Goal: Task Accomplishment & Management: Use online tool/utility

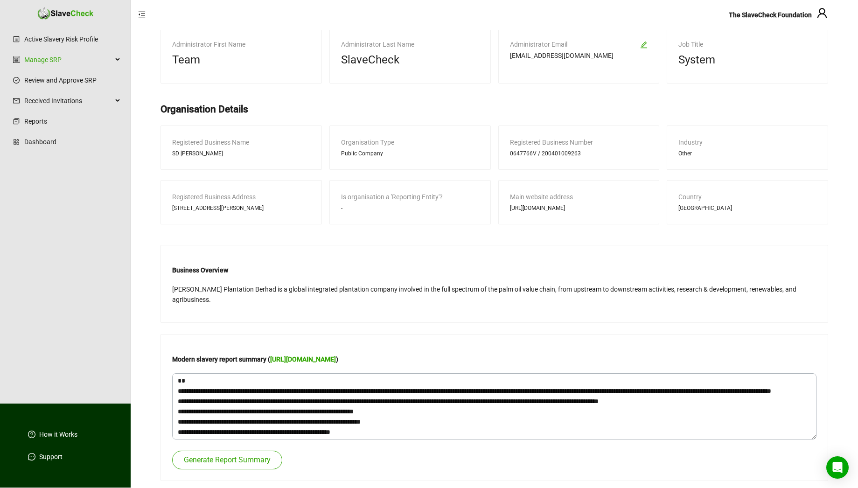
scroll to position [156, 0]
click at [336, 360] on link "[URL][DOMAIN_NAME]" at bounding box center [303, 358] width 66 height 7
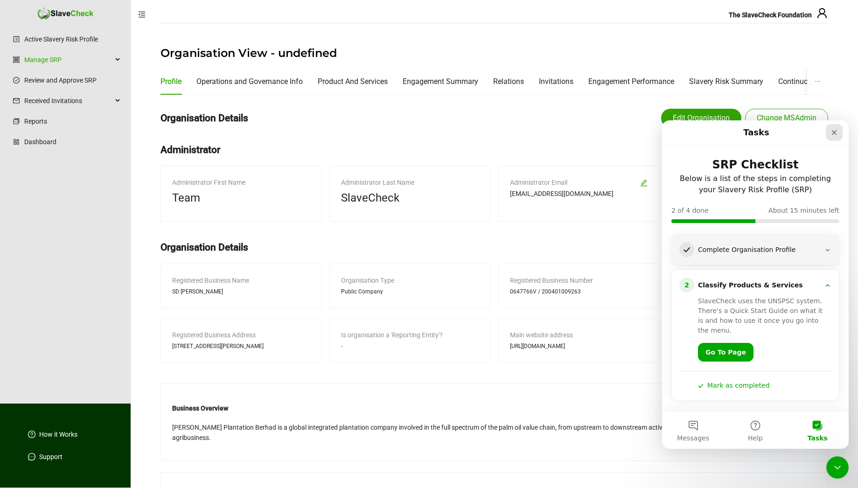
click at [833, 132] on icon "Close" at bounding box center [834, 132] width 5 height 5
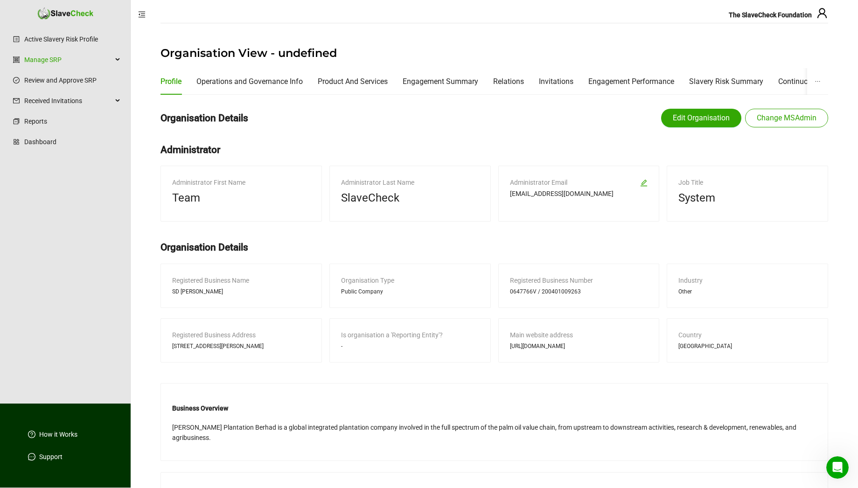
click at [546, 399] on div "Organisation Details Edit Organisation Change MSAdmin Administrator Administrat…" at bounding box center [494, 360] width 668 height 517
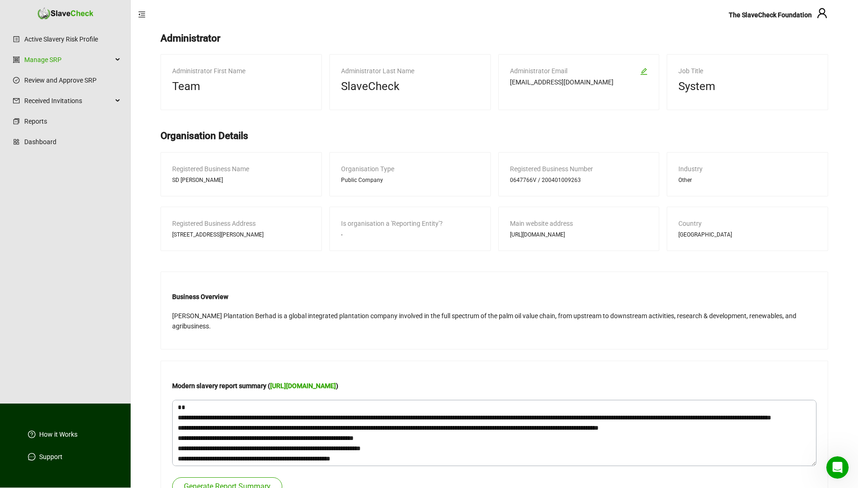
scroll to position [156, 0]
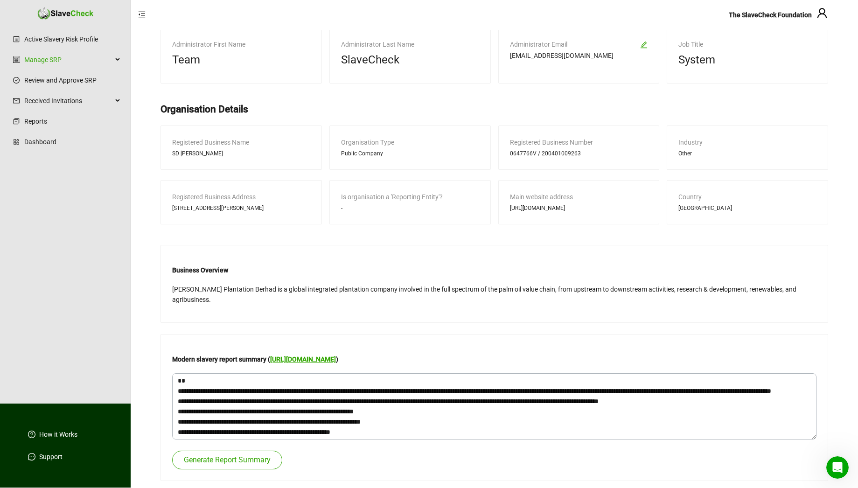
click at [336, 359] on link "[URL][DOMAIN_NAME]" at bounding box center [303, 358] width 66 height 7
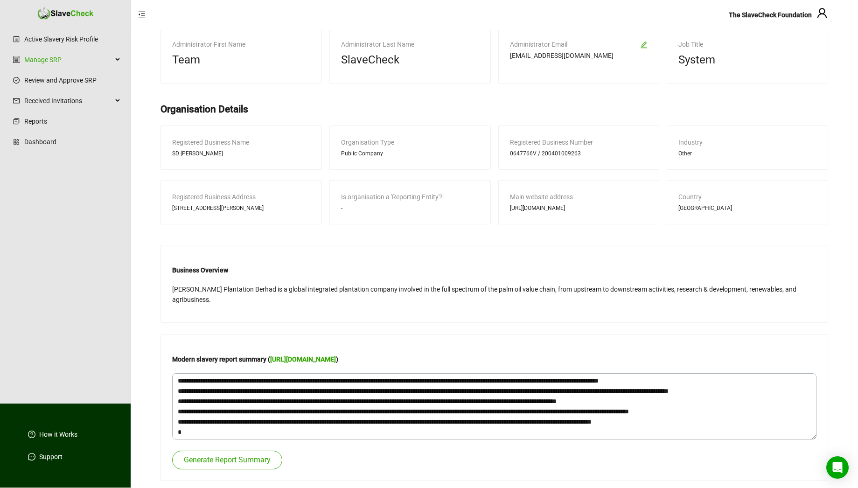
scroll to position [195, 0]
click at [218, 460] on span "Generate Report Summary" at bounding box center [227, 459] width 87 height 11
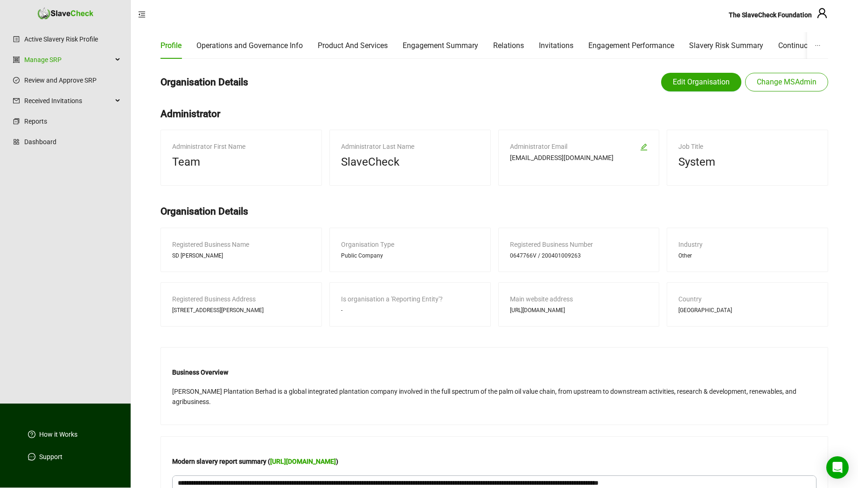
scroll to position [0, 0]
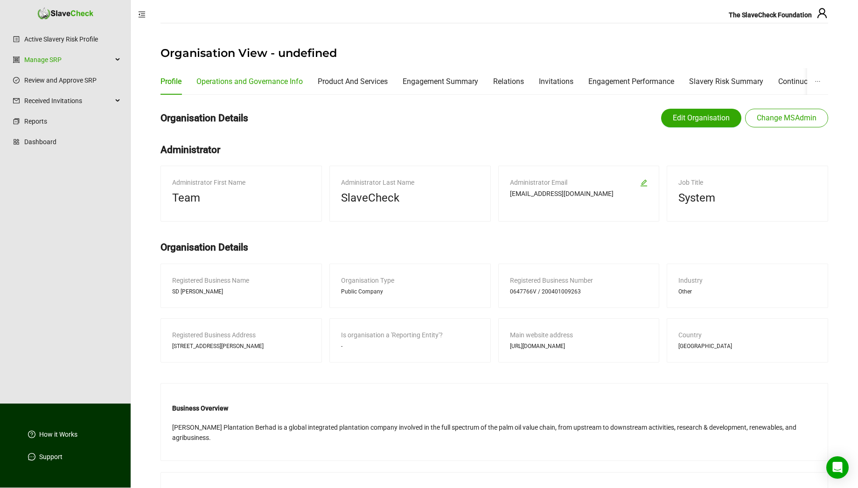
click at [259, 80] on div "Operations and Governance Info" at bounding box center [249, 82] width 106 height 12
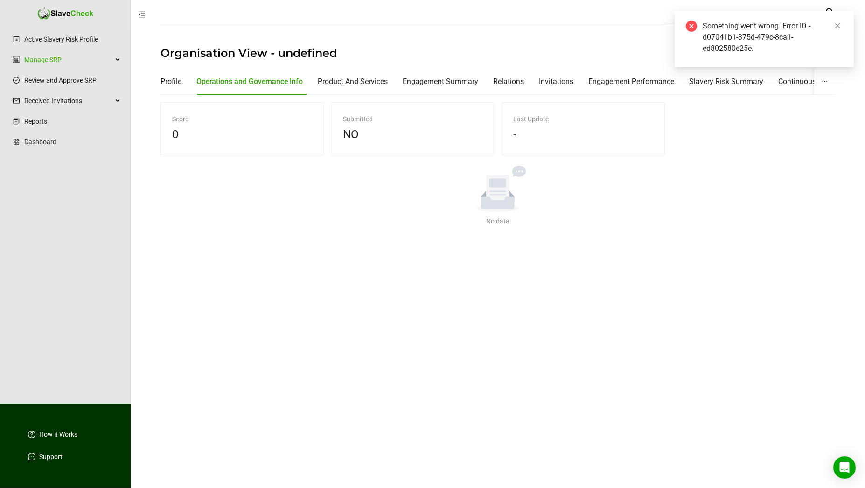
click at [695, 26] on icon "close-circle" at bounding box center [691, 26] width 11 height 11
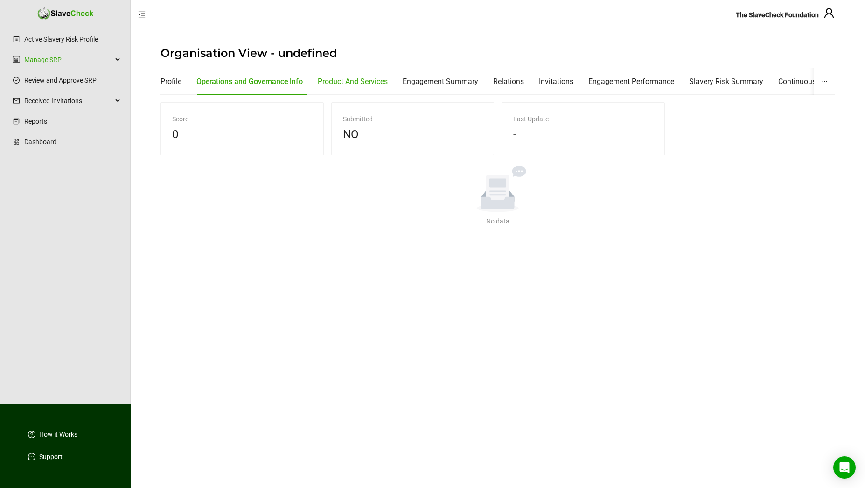
click at [347, 84] on div "Product And Services" at bounding box center [353, 82] width 70 height 12
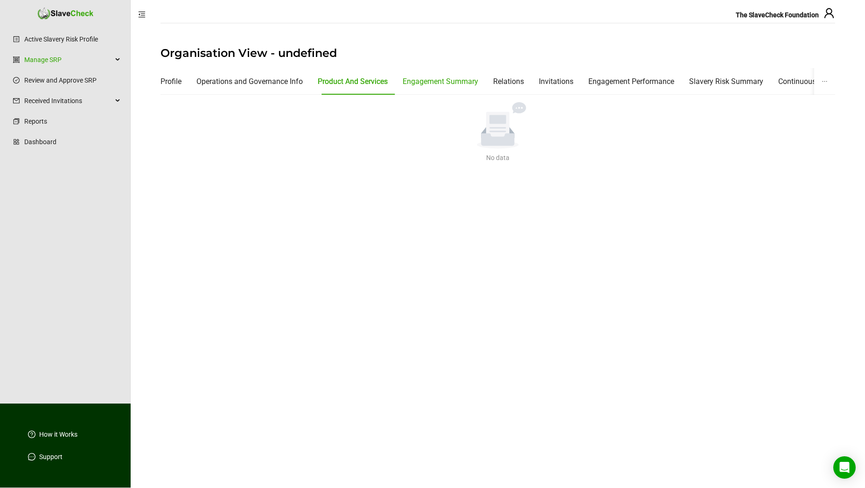
click at [424, 81] on div "Engagement Summary" at bounding box center [441, 82] width 76 height 12
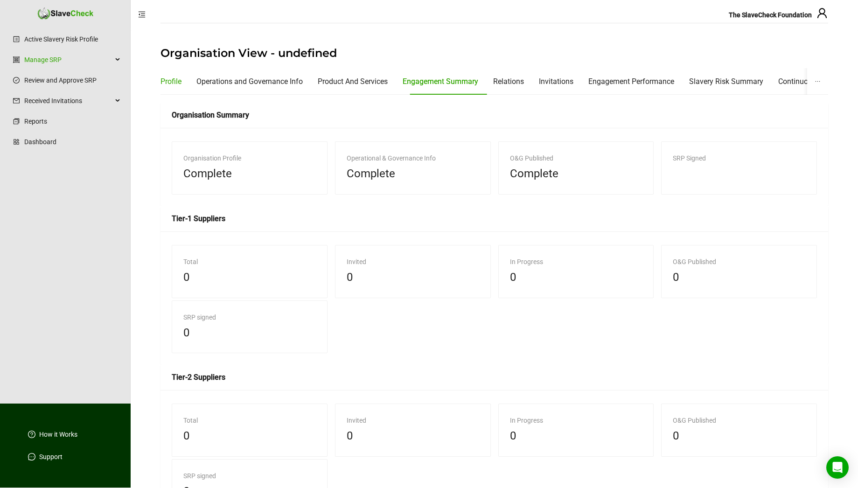
click at [173, 83] on div "Profile" at bounding box center [170, 82] width 21 height 12
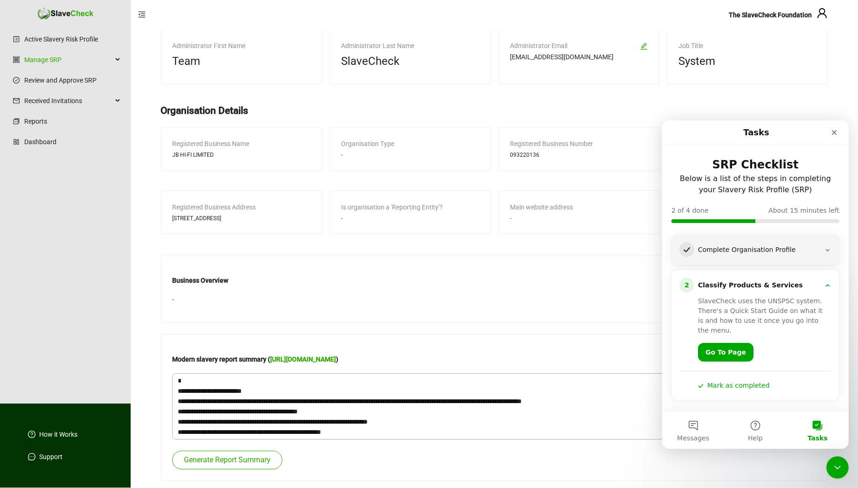
scroll to position [146, 0]
click at [336, 359] on link "https://modernslaveryregister.gov.au/statements/6x9gH3DM8sRUSn8/pdf/" at bounding box center [303, 358] width 66 height 7
